Goal: Task Accomplishment & Management: Manage account settings

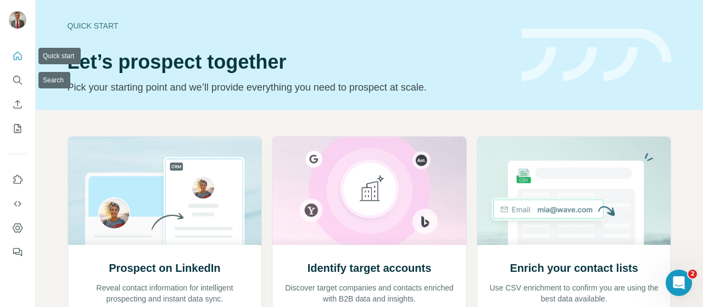
click at [2, 49] on div at bounding box center [17, 151] width 35 height 223
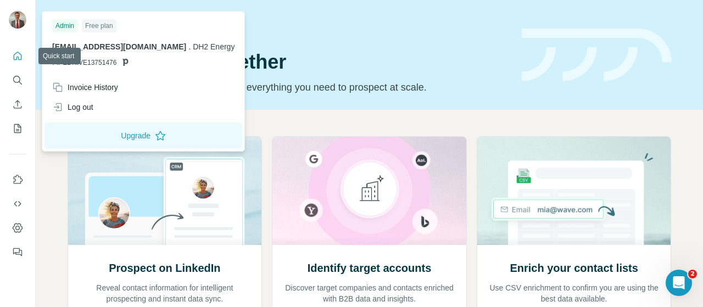
click at [18, 23] on img at bounding box center [18, 20] width 18 height 18
click at [108, 135] on button "Upgrade" at bounding box center [144, 136] width 198 height 26
